Goal: Task Accomplishment & Management: Use online tool/utility

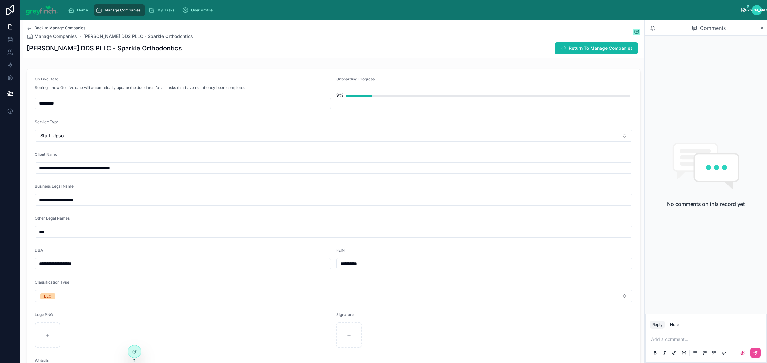
click at [105, 5] on div "Manage Companies" at bounding box center [120, 10] width 48 height 10
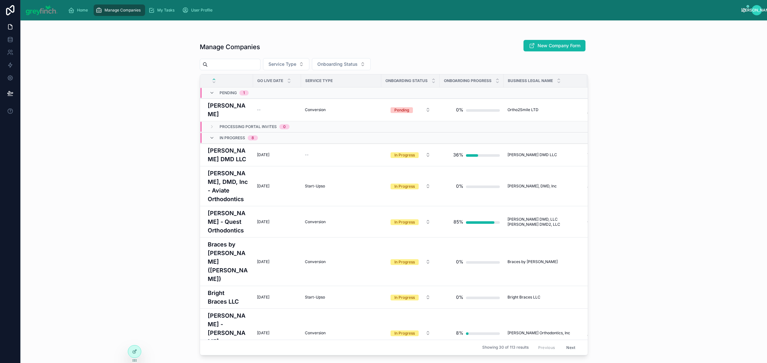
click at [224, 65] on input "text" at bounding box center [234, 64] width 52 height 9
type input "******"
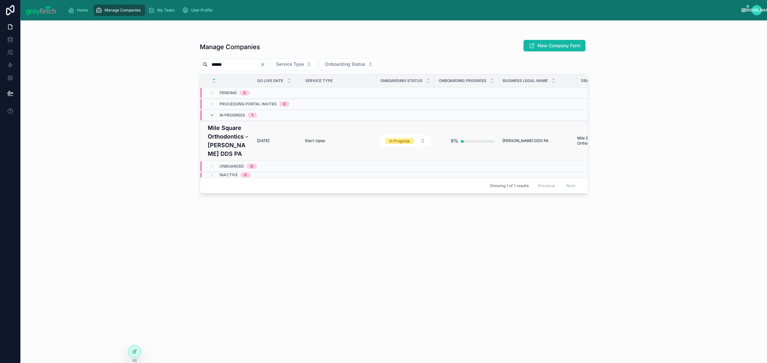
click at [226, 141] on h4 "Mile Square Orthodontics - [PERSON_NAME] DDS PA" at bounding box center [229, 141] width 42 height 35
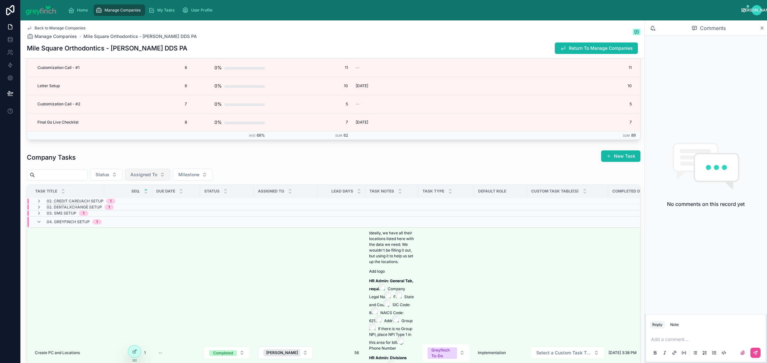
scroll to position [36, 0]
click at [144, 178] on span "Assigned To" at bounding box center [143, 175] width 27 height 6
click at [134, 205] on span "[PERSON_NAME]" at bounding box center [137, 205] width 37 height 6
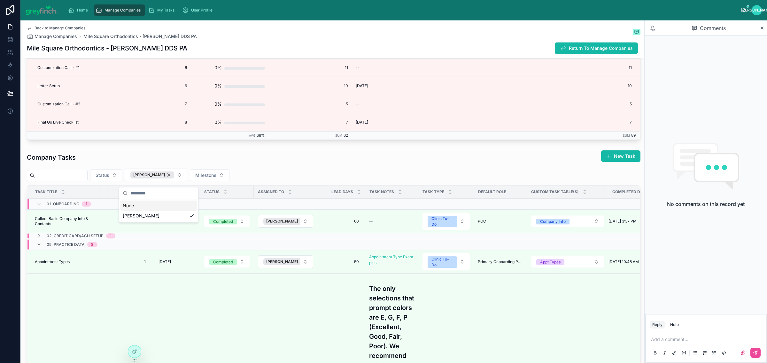
click at [98, 140] on td at bounding box center [85, 135] width 116 height 8
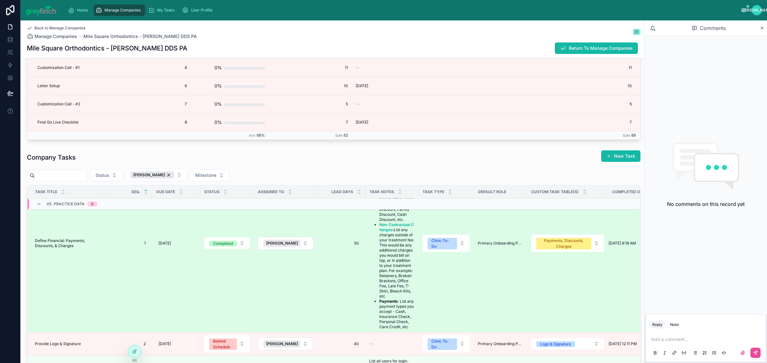
scroll to position [373, 0]
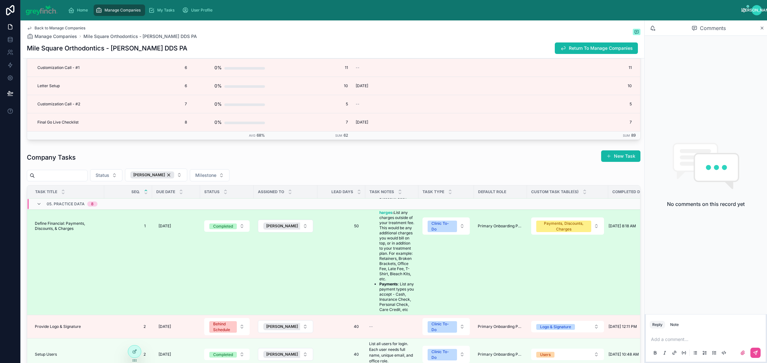
click at [67, 231] on span "Define Financial: Payments, Discounts, & Charges" at bounding box center [68, 226] width 66 height 10
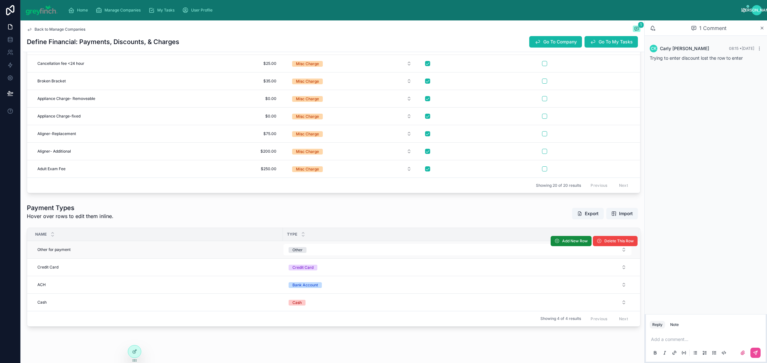
scroll to position [488, 0]
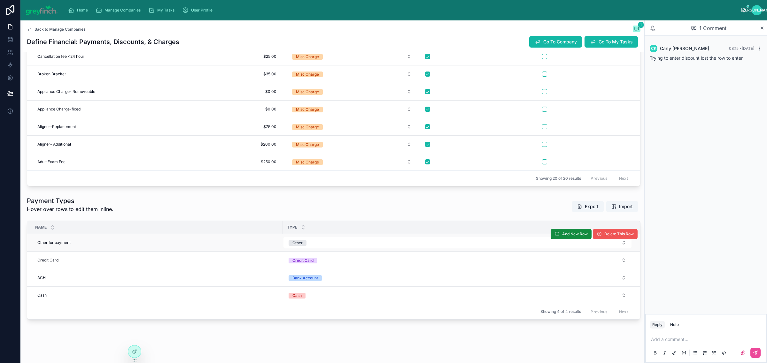
click at [604, 234] on span "Delete This Row" at bounding box center [618, 234] width 29 height 5
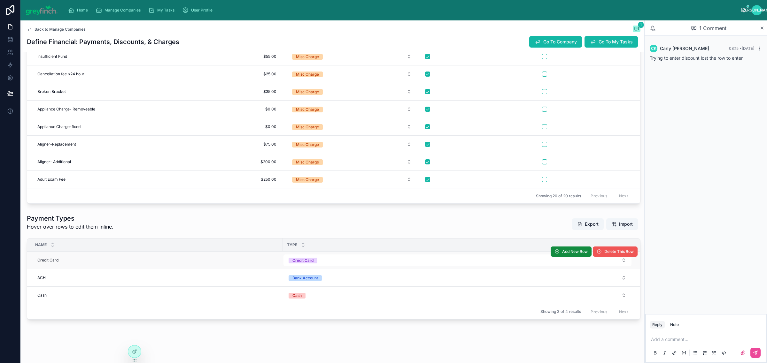
click at [607, 252] on span "Delete This Row" at bounding box center [618, 251] width 29 height 5
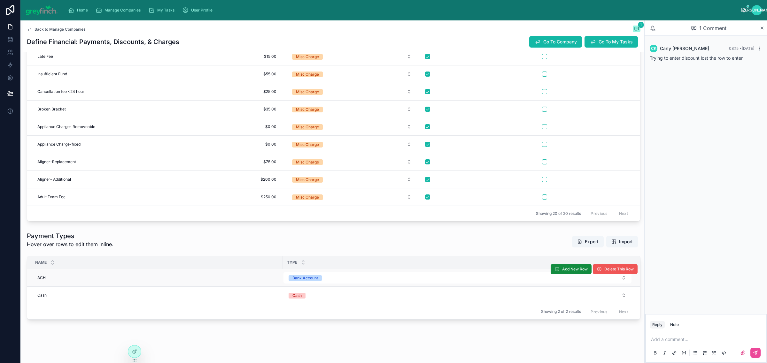
scroll to position [453, 0]
click at [605, 270] on span "Delete This Row" at bounding box center [618, 269] width 29 height 5
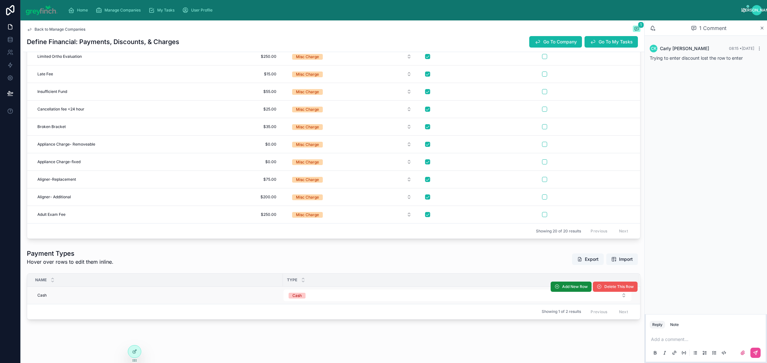
scroll to position [435, 0]
click at [601, 287] on th "Type" at bounding box center [461, 280] width 357 height 13
drag, startPoint x: 119, startPoint y: 10, endPoint x: 124, endPoint y: 19, distance: 9.6
click at [119, 10] on span "Manage Companies" at bounding box center [122, 10] width 36 height 5
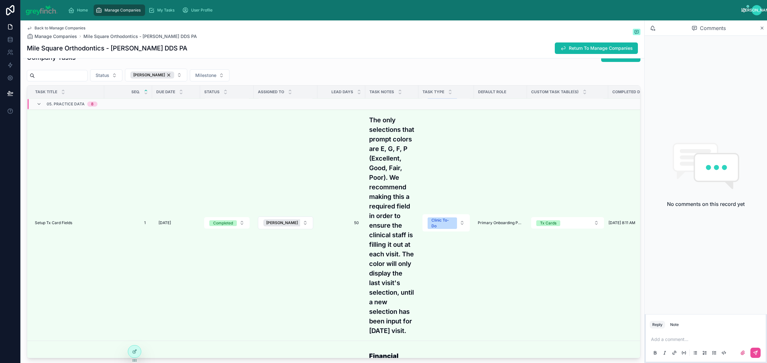
scroll to position [72, 0]
click at [52, 222] on span "Setup Tx Card Fields" at bounding box center [53, 219] width 37 height 5
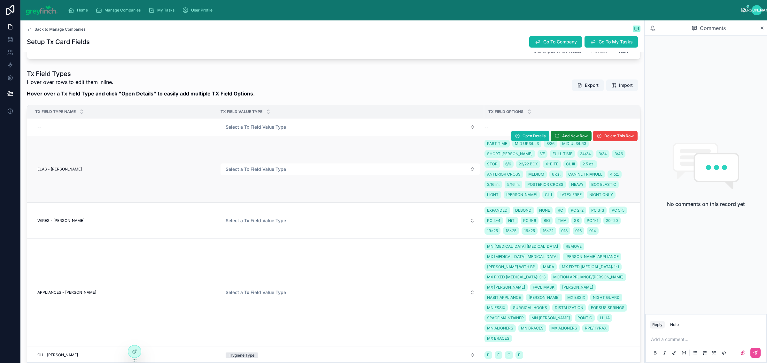
scroll to position [486, 0]
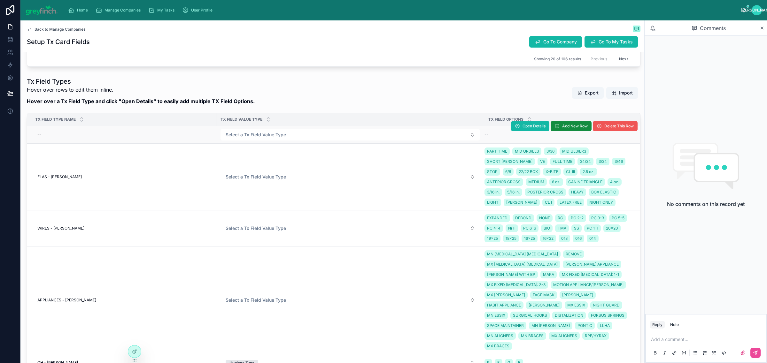
click at [610, 128] on span "Delete This Row" at bounding box center [618, 126] width 29 height 5
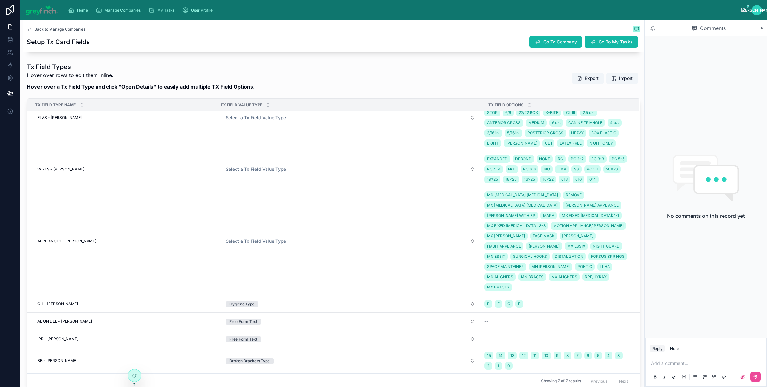
scroll to position [23, 0]
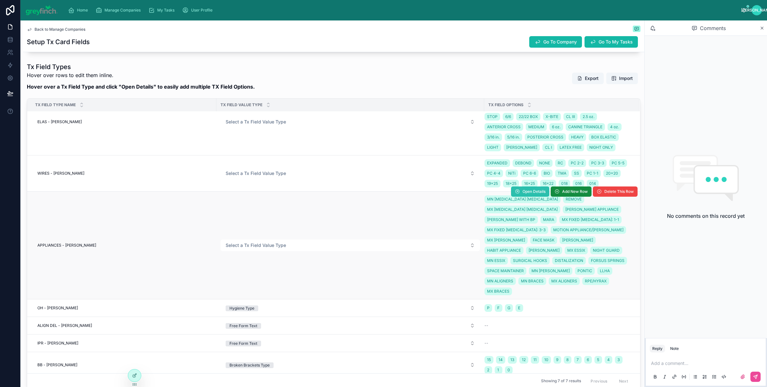
click at [522, 190] on span "Open Details" at bounding box center [533, 191] width 23 height 5
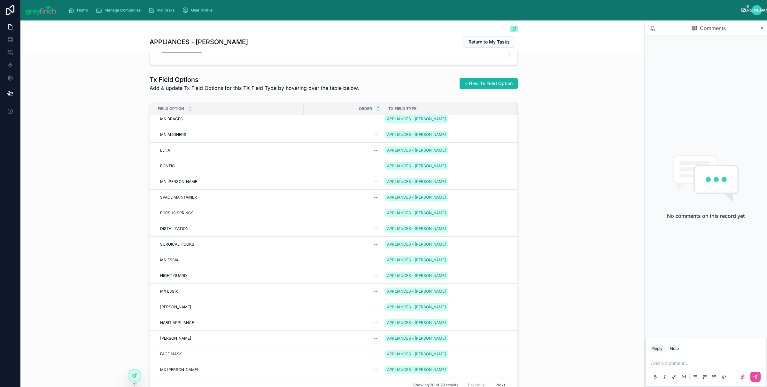
scroll to position [58, 0]
click at [492, 363] on button "Next" at bounding box center [501, 385] width 18 height 10
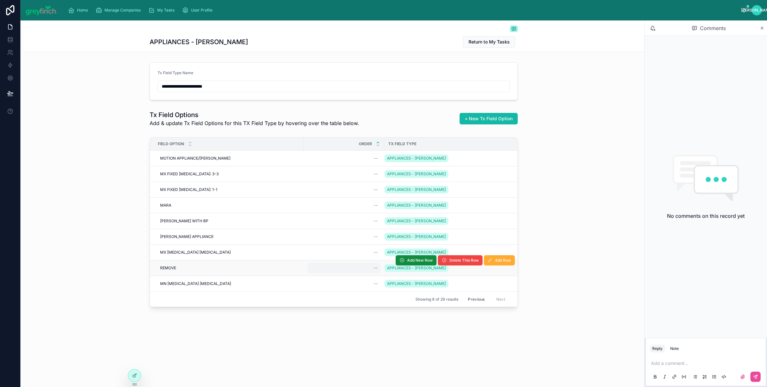
click at [355, 270] on div "--" at bounding box center [343, 268] width 73 height 10
type input "***"
click button "submit" at bounding box center [453, 278] width 8 height 8
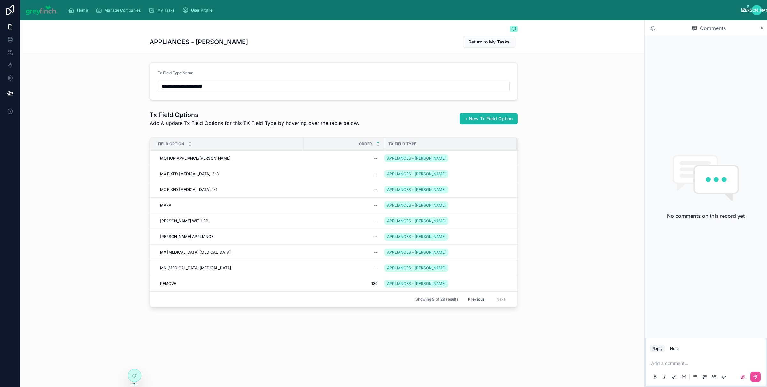
click at [475, 302] on button "Previous" at bounding box center [476, 299] width 26 height 10
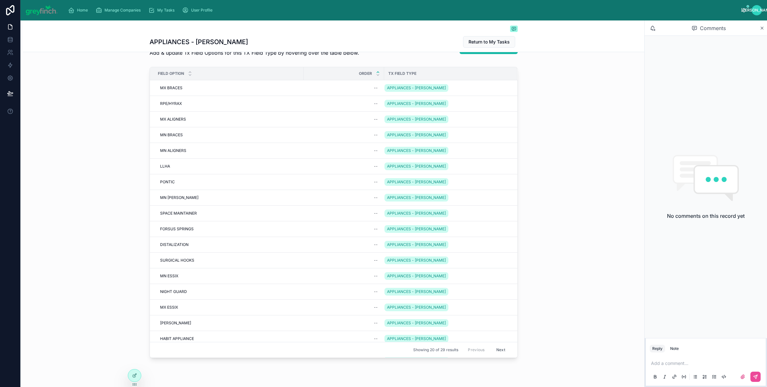
scroll to position [13, 0]
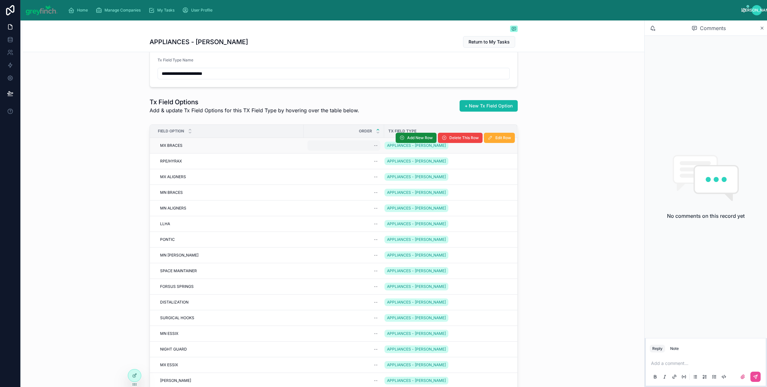
click at [355, 149] on div "--" at bounding box center [343, 145] width 73 height 10
type input "**"
click button "submit" at bounding box center [450, 155] width 8 height 8
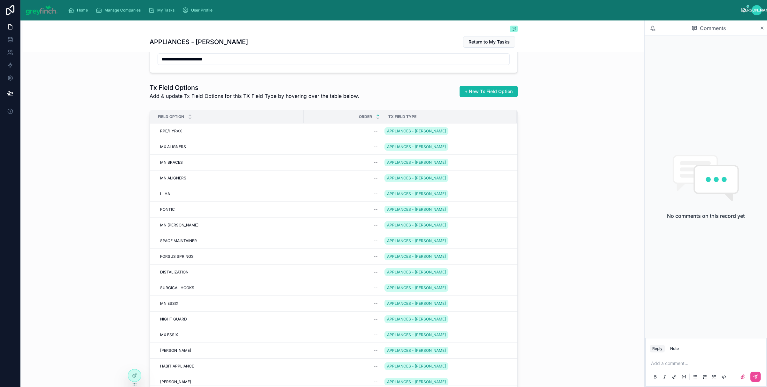
scroll to position [0, 0]
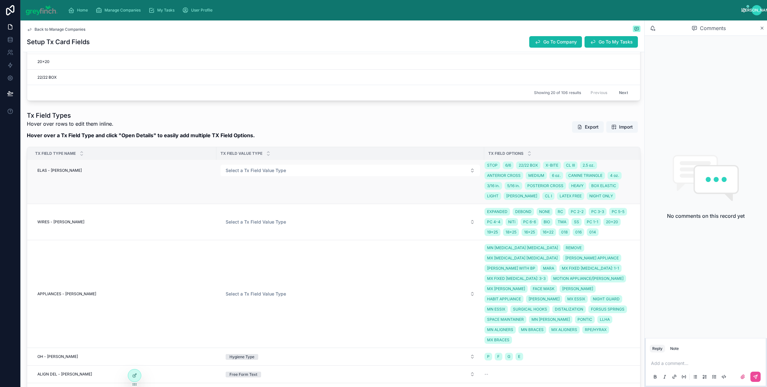
scroll to position [483, 0]
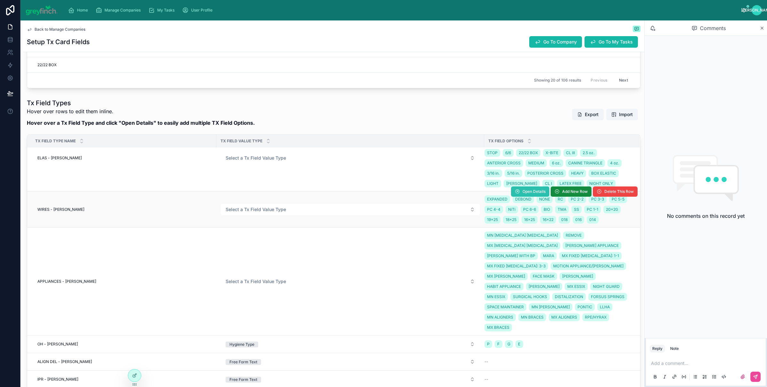
click at [522, 189] on span "Open Details" at bounding box center [533, 191] width 23 height 5
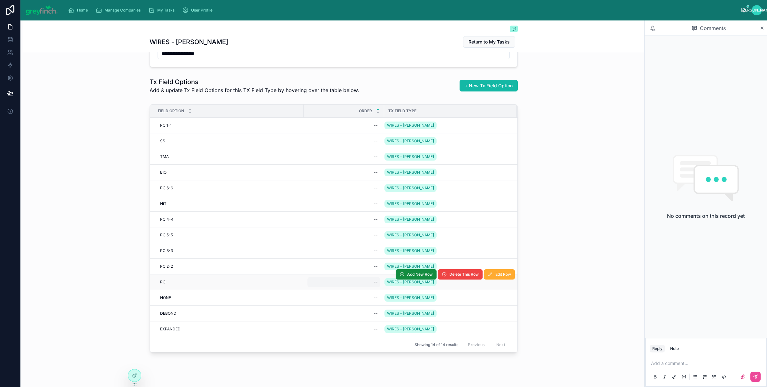
scroll to position [43, 0]
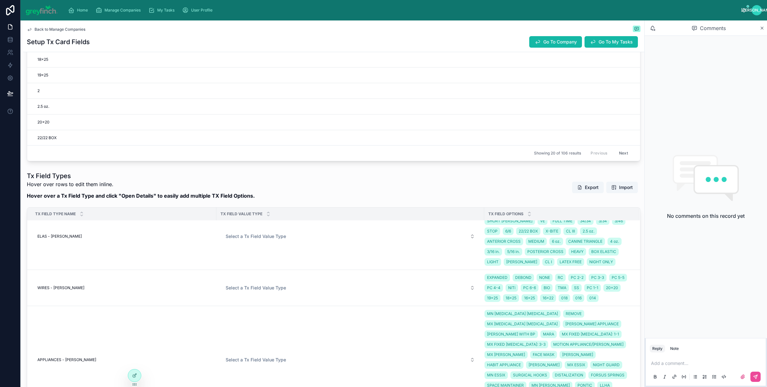
scroll to position [18, 0]
click at [522, 271] on span "Open Details" at bounding box center [533, 269] width 23 height 5
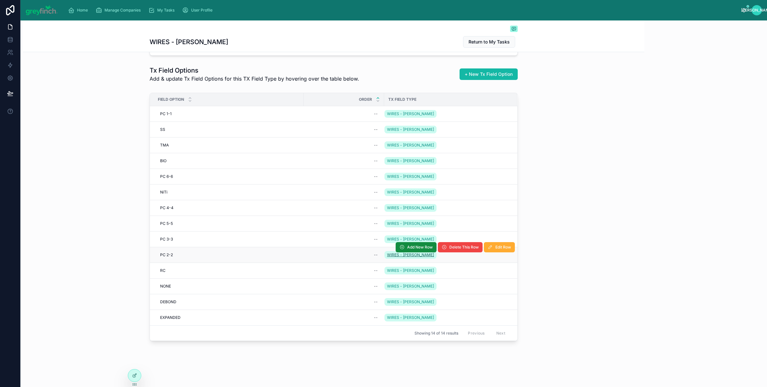
scroll to position [32, 0]
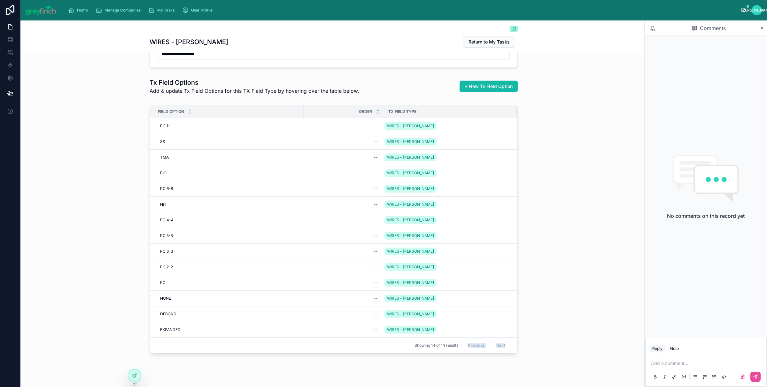
drag, startPoint x: 467, startPoint y: 347, endPoint x: 509, endPoint y: 347, distance: 41.9
click at [509, 347] on div "Showing 14 of 14 results Previous Next" at bounding box center [333, 344] width 367 height 15
click at [514, 346] on div "Field Option Order Tx Field Type PC 1-1 PC 1-1 -- WIRES - [PERSON_NAME] Add New…" at bounding box center [334, 229] width 368 height 248
click at [503, 347] on div "Previous Next" at bounding box center [486, 345] width 46 height 10
click at [473, 348] on div "Previous Next" at bounding box center [486, 345] width 46 height 10
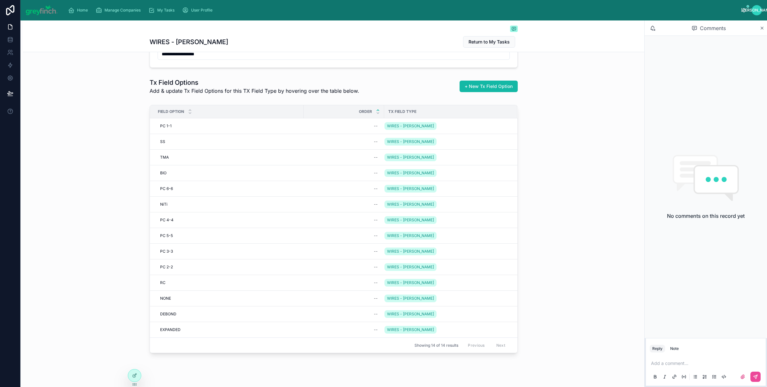
click at [566, 210] on div "Field Option Order Tx Field Type PC 1-1 PC 1-1 -- WIRES - [PERSON_NAME] Add New…" at bounding box center [333, 230] width 621 height 256
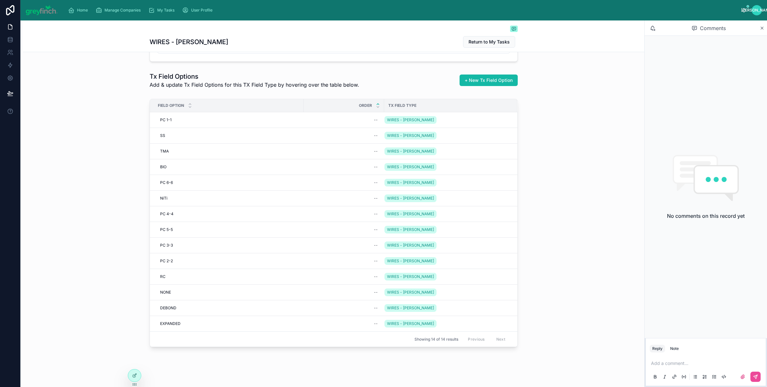
scroll to position [45, 0]
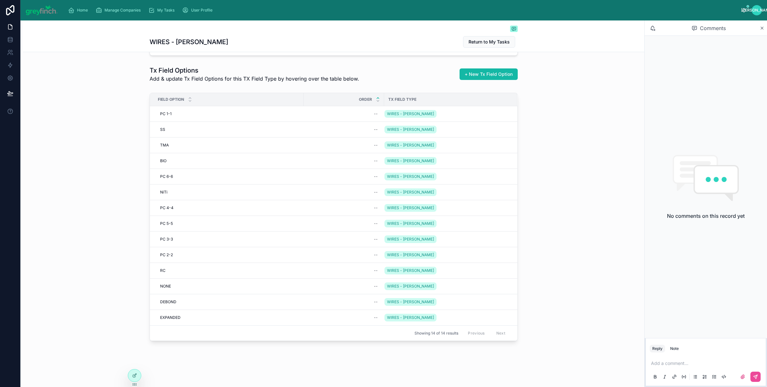
click at [548, 217] on div "Field Option Order Tx Field Type PC 1-1 PC 1-1 -- WIRES - [PERSON_NAME] Add New…" at bounding box center [333, 218] width 621 height 256
click at [562, 187] on div "Field Option Order Tx Field Type PC 1-1 PC 1-1 -- WIRES - [PERSON_NAME] Add New…" at bounding box center [333, 218] width 621 height 256
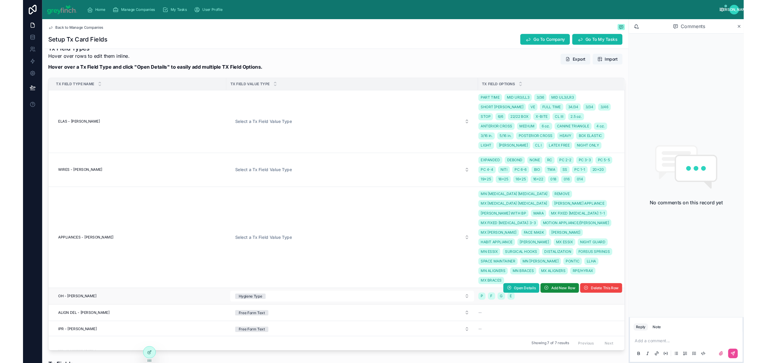
scroll to position [2, 0]
